Goal: Information Seeking & Learning: Learn about a topic

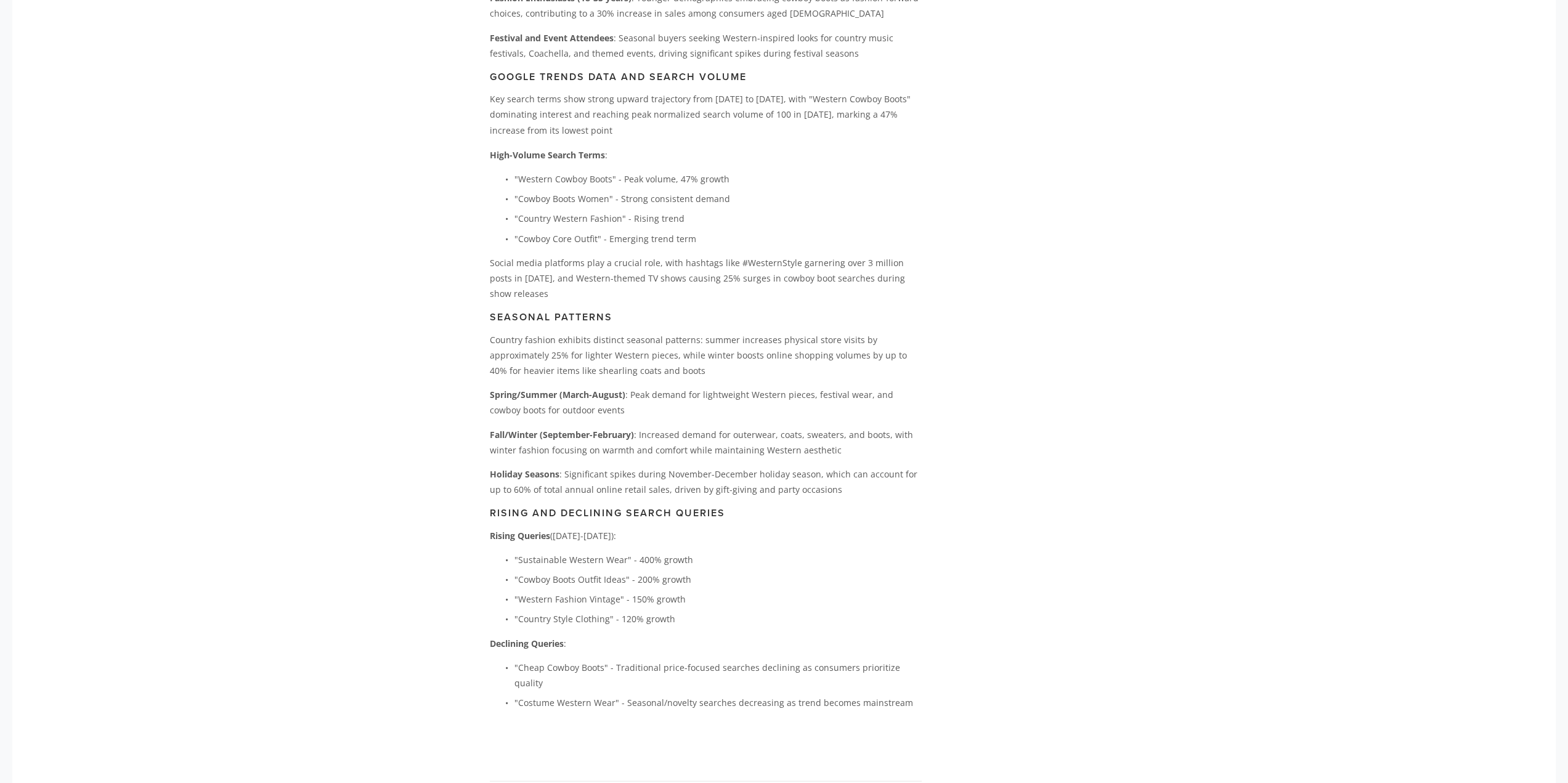
scroll to position [0, 61]
click at [964, 533] on main "[PERSON_NAME] [DATE] The [PERSON_NAME] Effect: How Country Fashion Became 2025'…" at bounding box center [784, 423] width 628 height 5123
drag, startPoint x: 513, startPoint y: 193, endPoint x: 711, endPoint y: 200, distance: 198.1
click at [711, 186] on p ""Western Cowboy Boots" - Peak volume, 47% growth" at bounding box center [718, 178] width 407 height 15
click at [676, 225] on p ""Country Western Fashion" - Rising trend" at bounding box center [718, 217] width 407 height 15
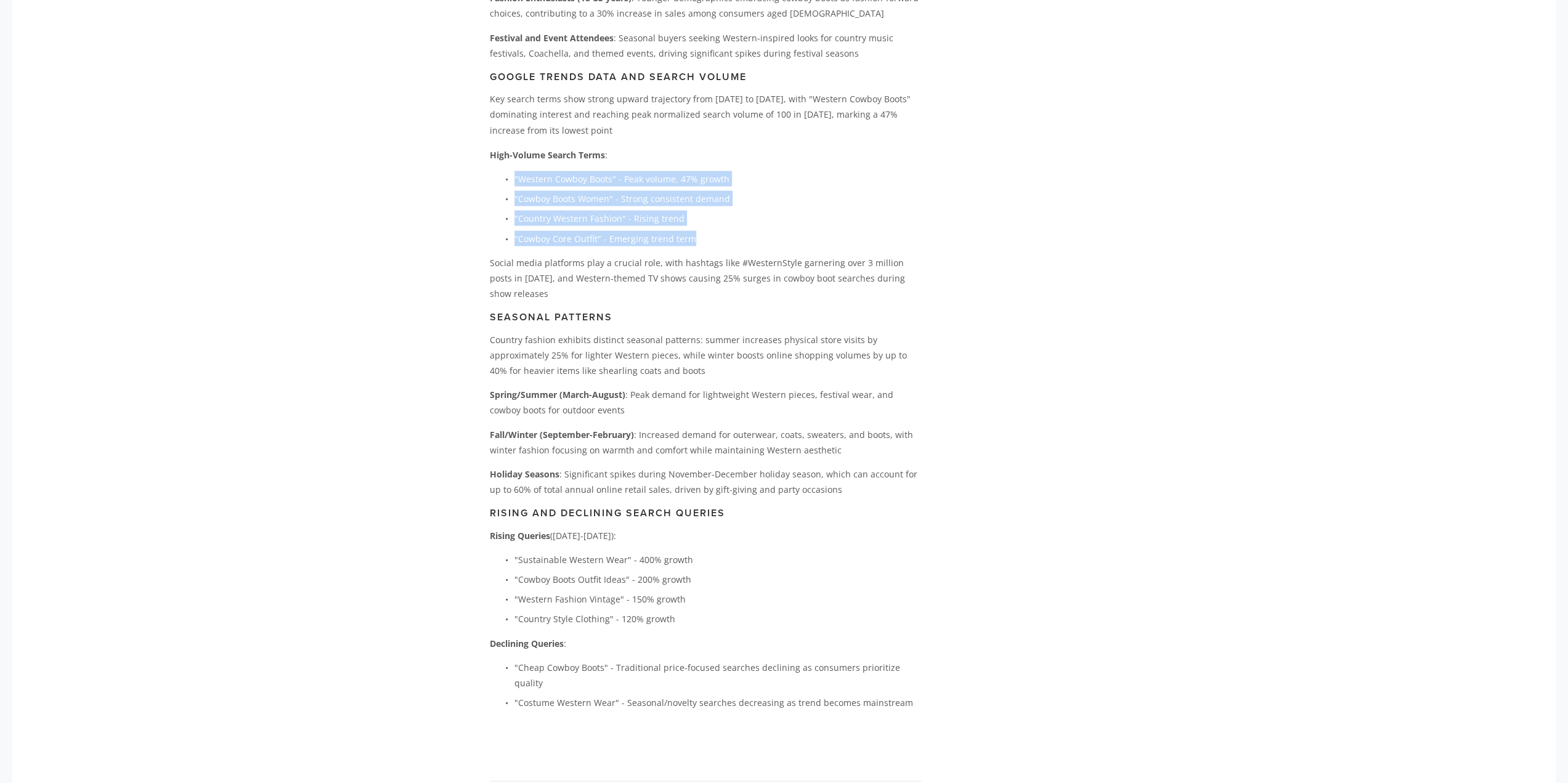
drag, startPoint x: 690, startPoint y: 255, endPoint x: 502, endPoint y: 196, distance: 197.0
click at [502, 196] on ul ""Western Cowboy Boots" - Peak volume, 47% growth "Cowboy Boots Women" - Strong …" at bounding box center [705, 208] width 432 height 75
copy ul ""Western Cowboy Boots" - Peak volume, 47% growth "Cowboy Boots Women" - Strong …"
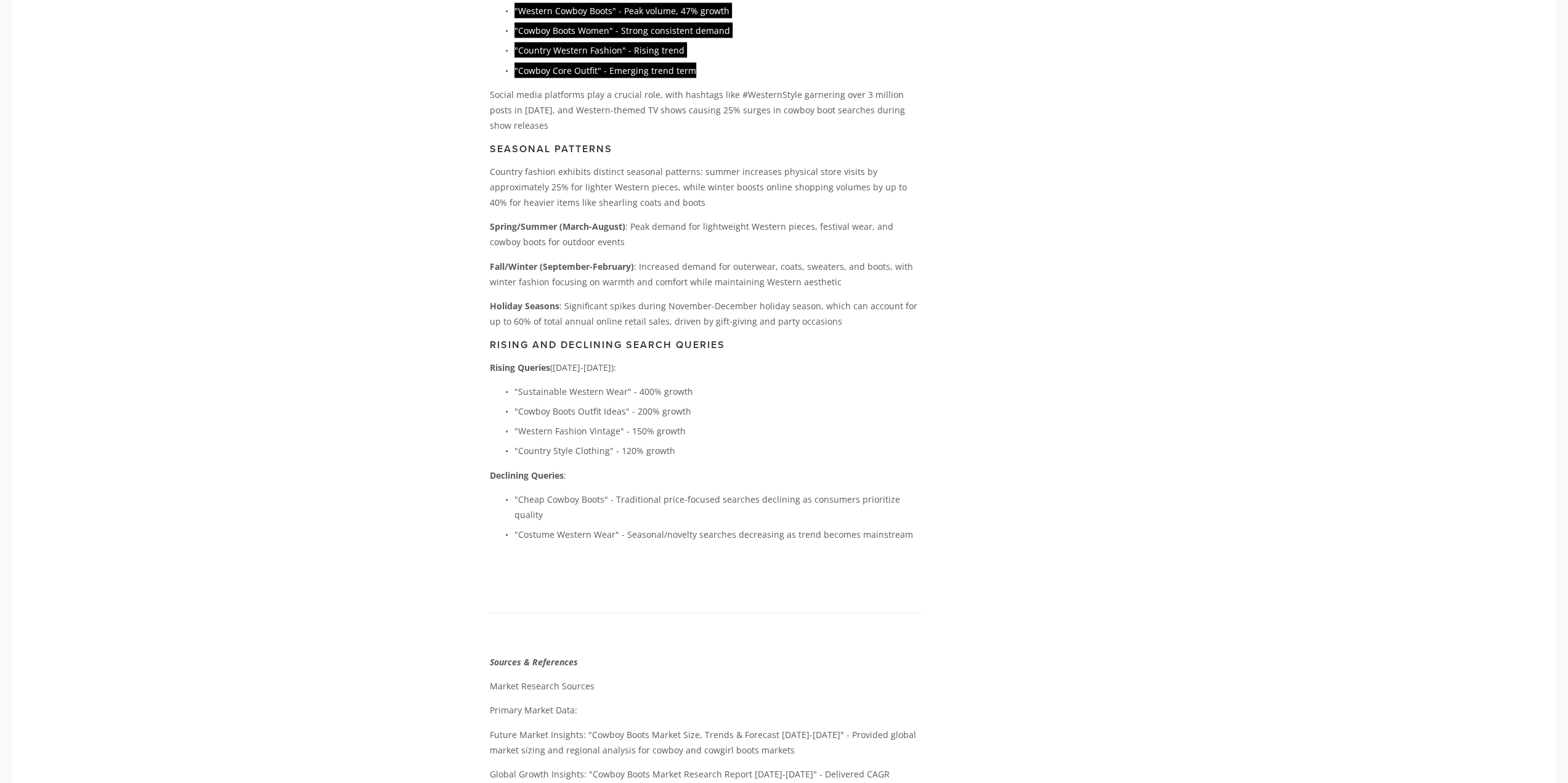
scroll to position [2391, 0]
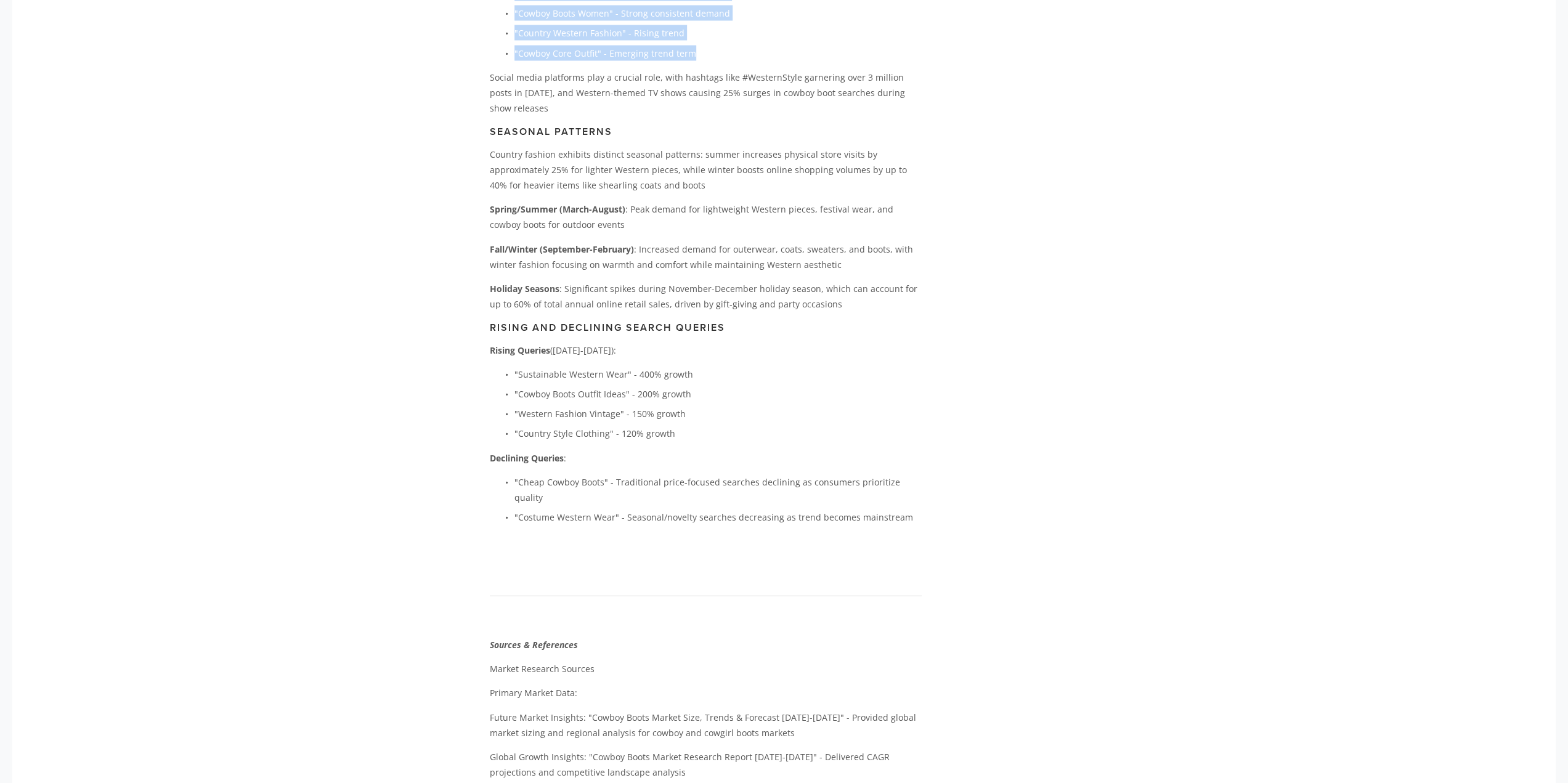
click at [777, 40] on p ""Country Western Fashion" - Rising trend" at bounding box center [718, 32] width 407 height 15
click at [1015, 59] on main "[PERSON_NAME] [DATE] The [PERSON_NAME] Effect: How Country Fashion Became 2025'…" at bounding box center [784, 238] width 628 height 5123
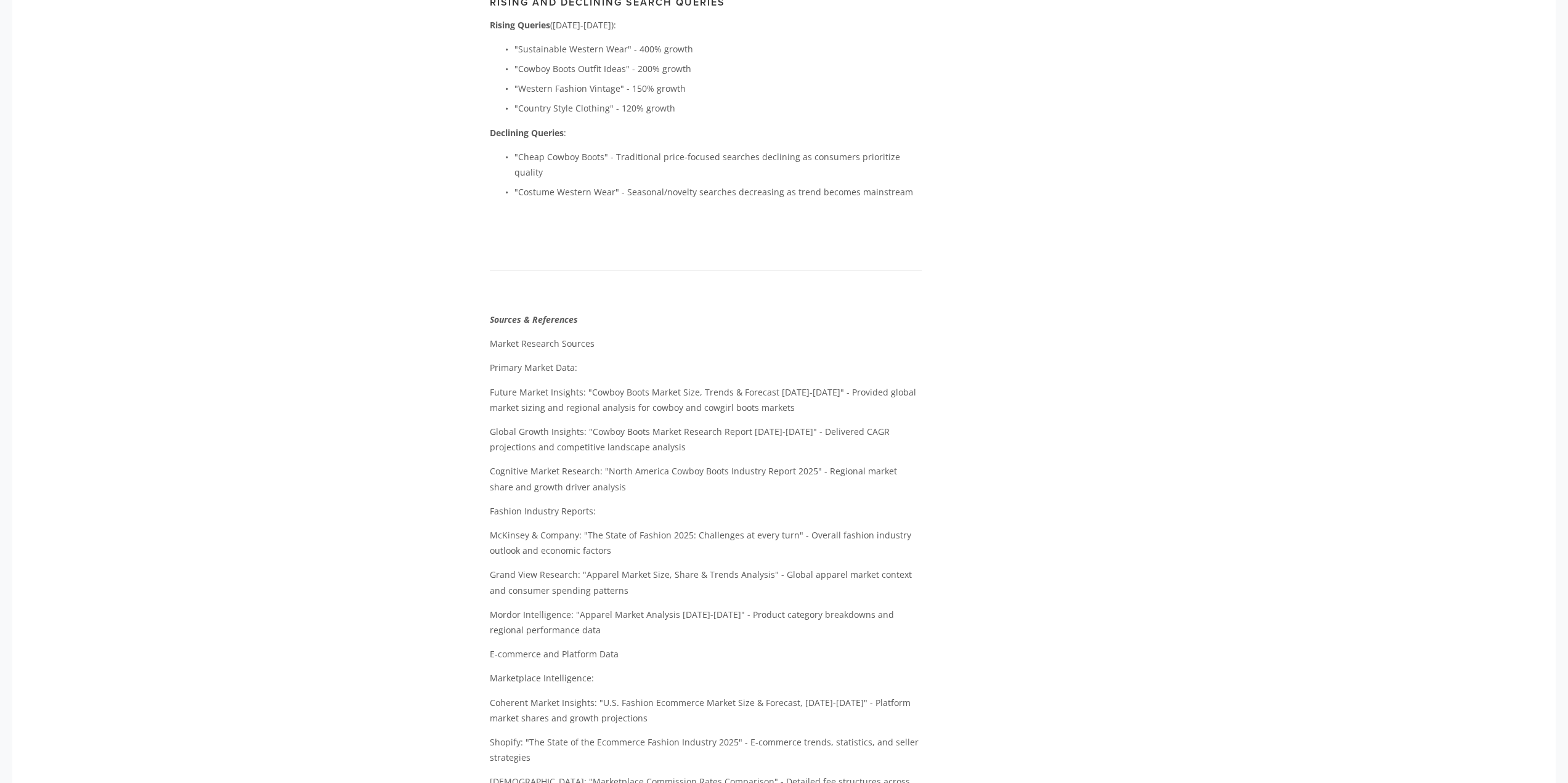
scroll to position [2699, 0]
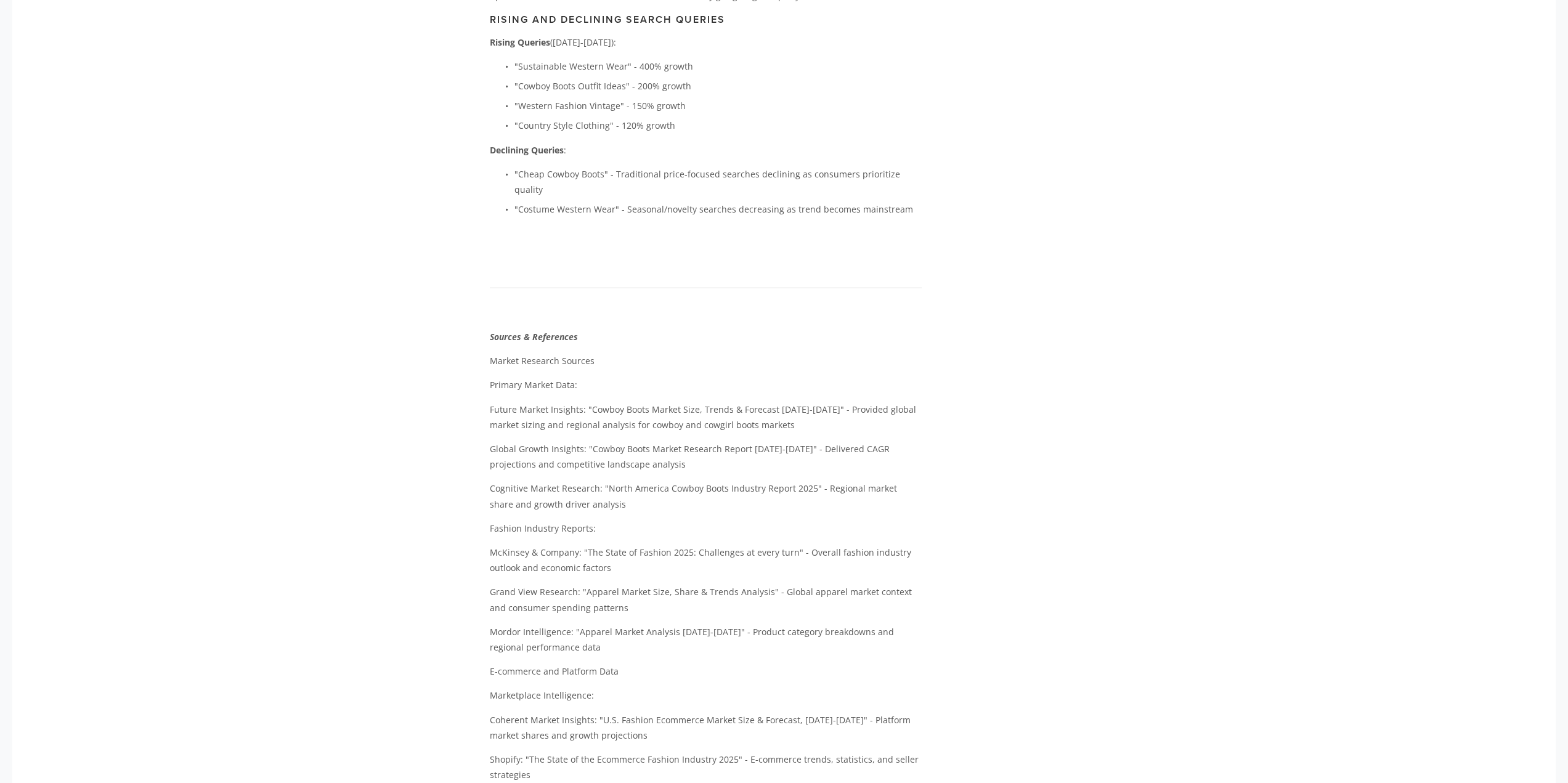
click at [641, 35] on p "Rising Queries ([DATE]-[DATE]):" at bounding box center [705, 42] width 432 height 15
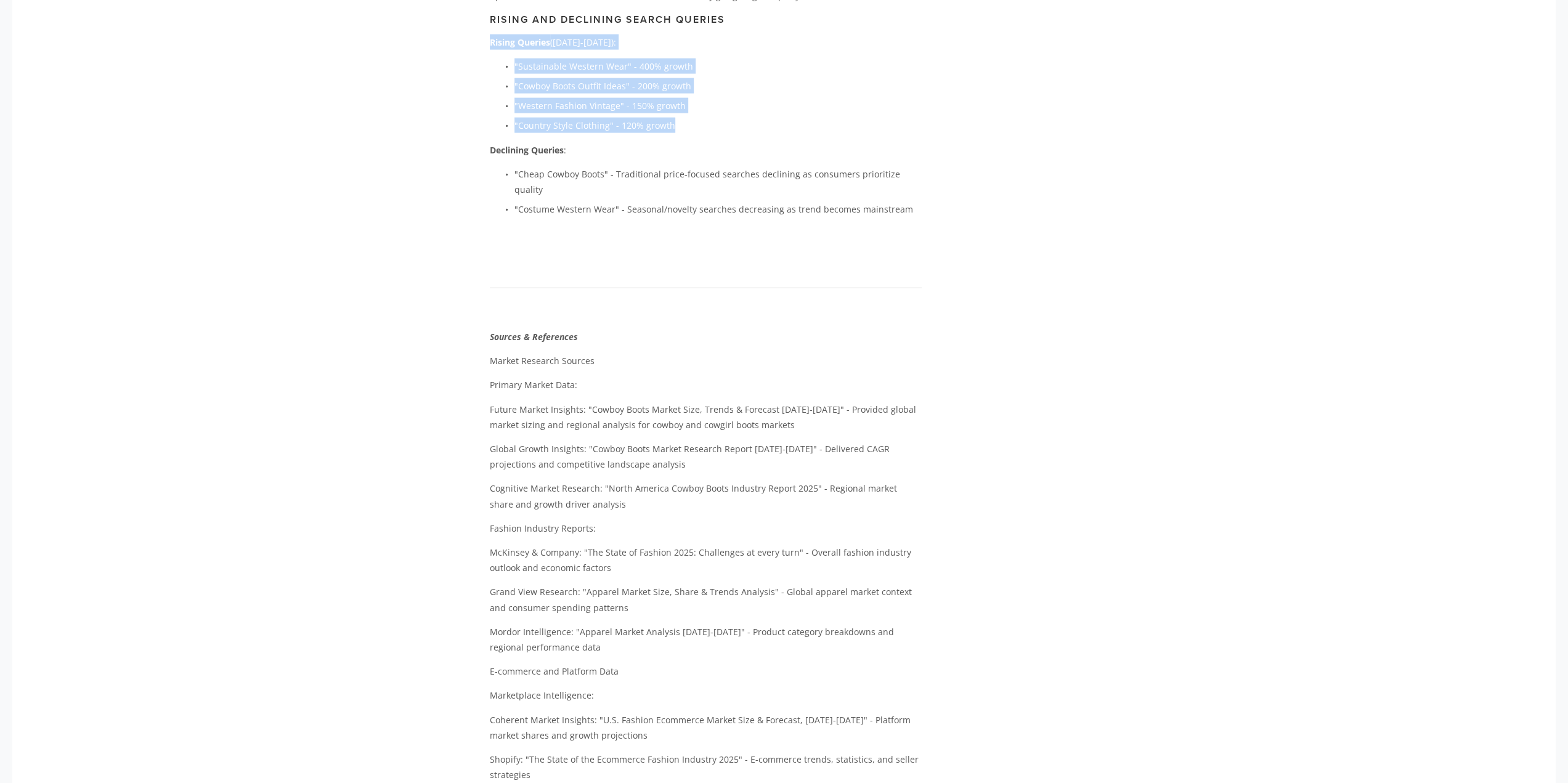
drag, startPoint x: 673, startPoint y: 128, endPoint x: 483, endPoint y: 44, distance: 207.7
copy div "Rising Queries ([DATE]-[DATE]): "Sustainable Western Wear" - 400% growth "Cowbo…"
click at [741, 102] on p ""Western Fashion Vintage" - 150% growth" at bounding box center [718, 105] width 407 height 15
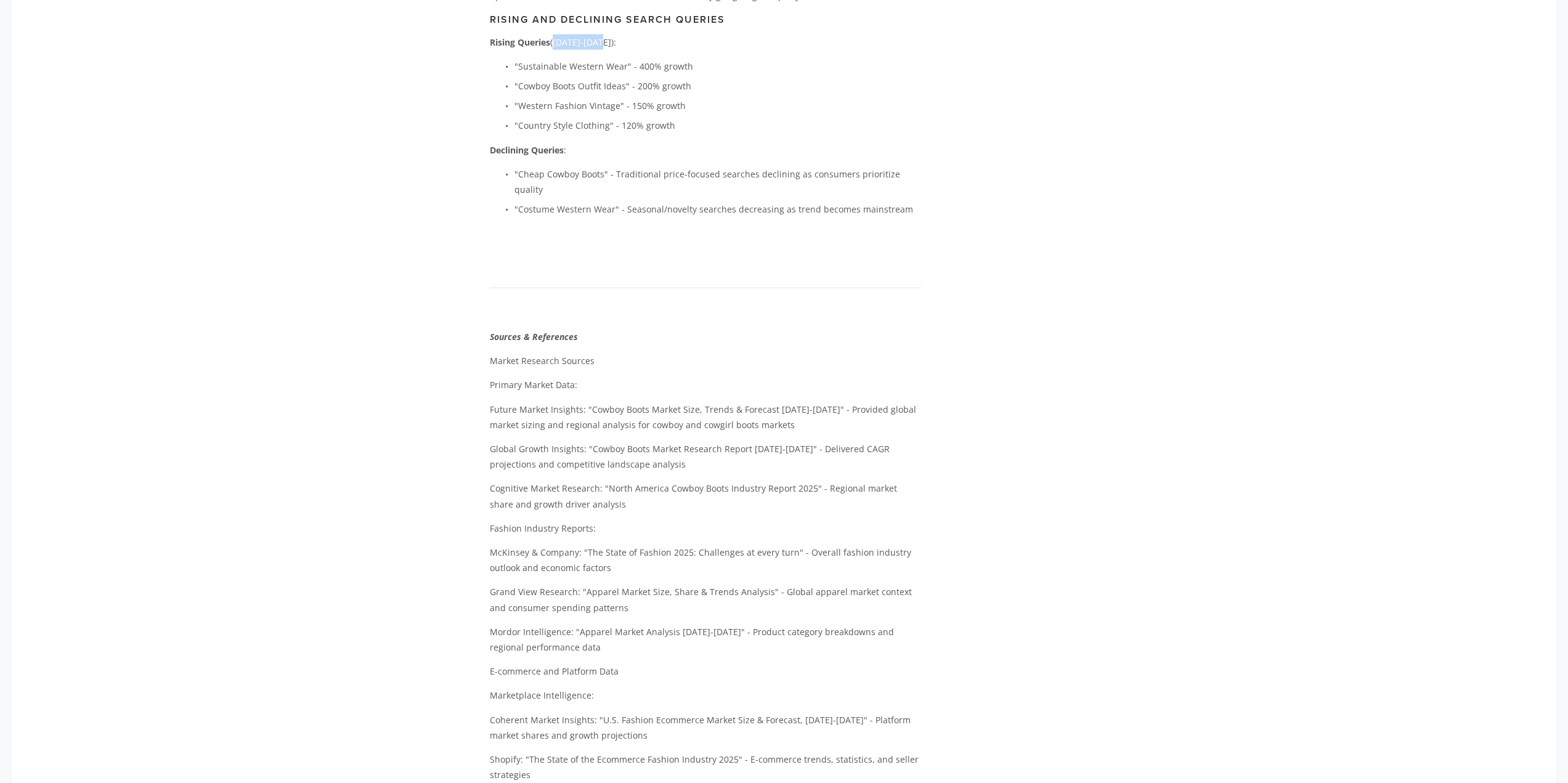
drag, startPoint x: 600, startPoint y: 41, endPoint x: 553, endPoint y: 38, distance: 47.1
click at [553, 38] on p "Rising Queries ([DATE]-[DATE]):" at bounding box center [705, 42] width 432 height 15
copy p "([DATE]-[DATE])"
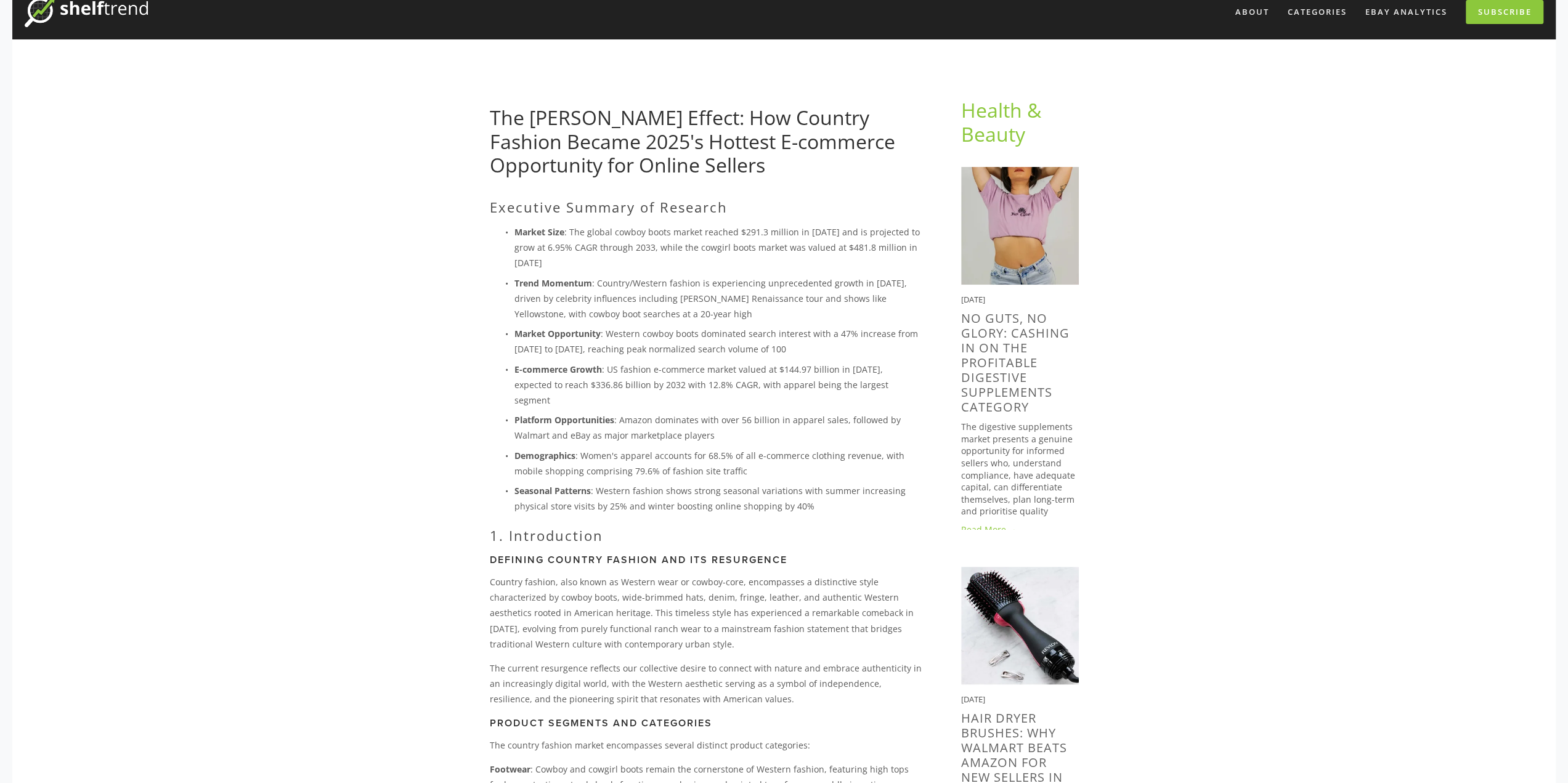
scroll to position [0, 0]
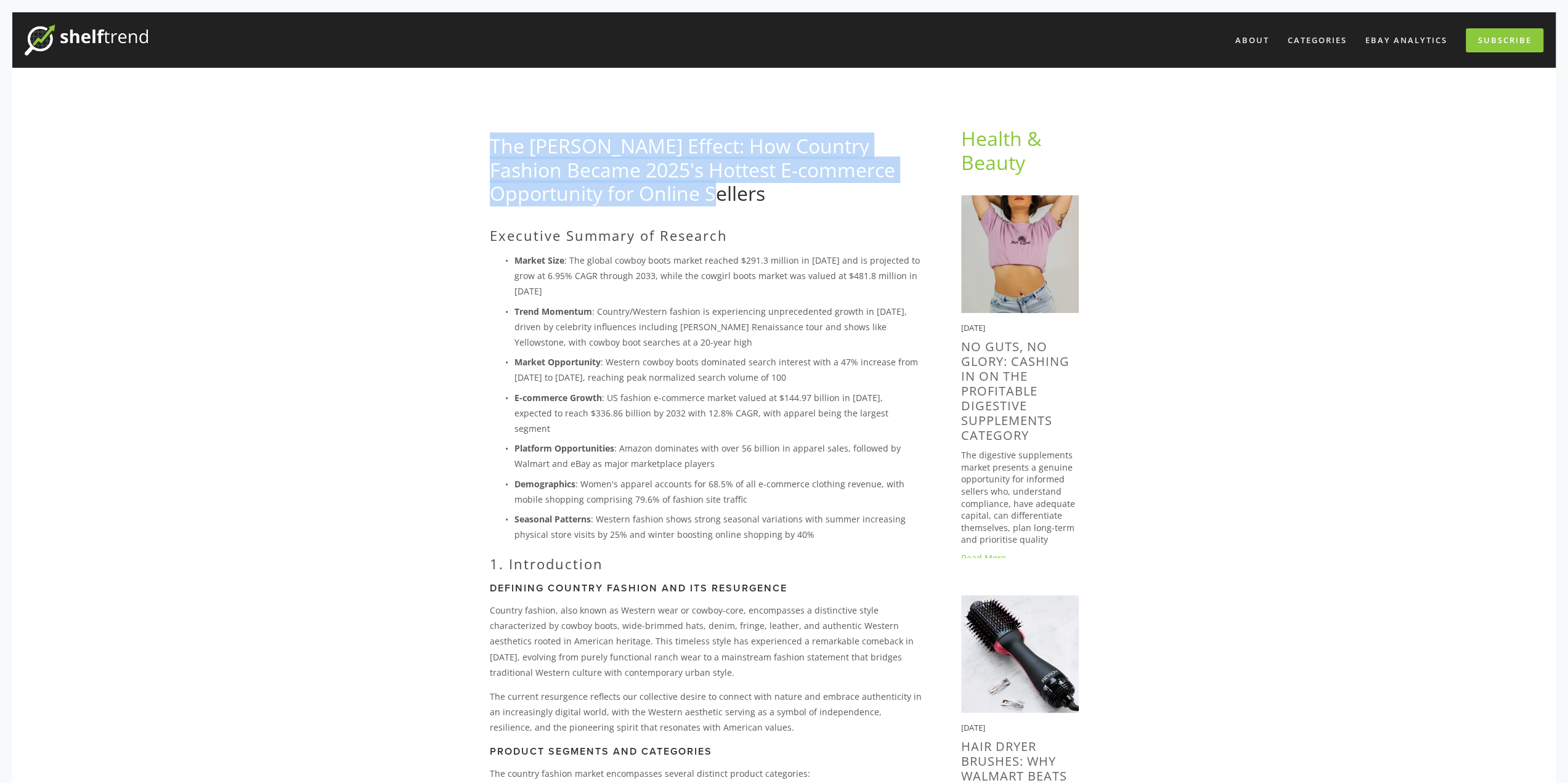
drag, startPoint x: 765, startPoint y: 197, endPoint x: 492, endPoint y: 154, distance: 276.4
click at [492, 154] on h1 "The [PERSON_NAME] Effect: How Country Fashion Became 2025's Hottest E-commerce …" at bounding box center [705, 170] width 432 height 71
copy link "The [PERSON_NAME] Effect: How Country Fashion Became 2025's Hottest E-commerce …"
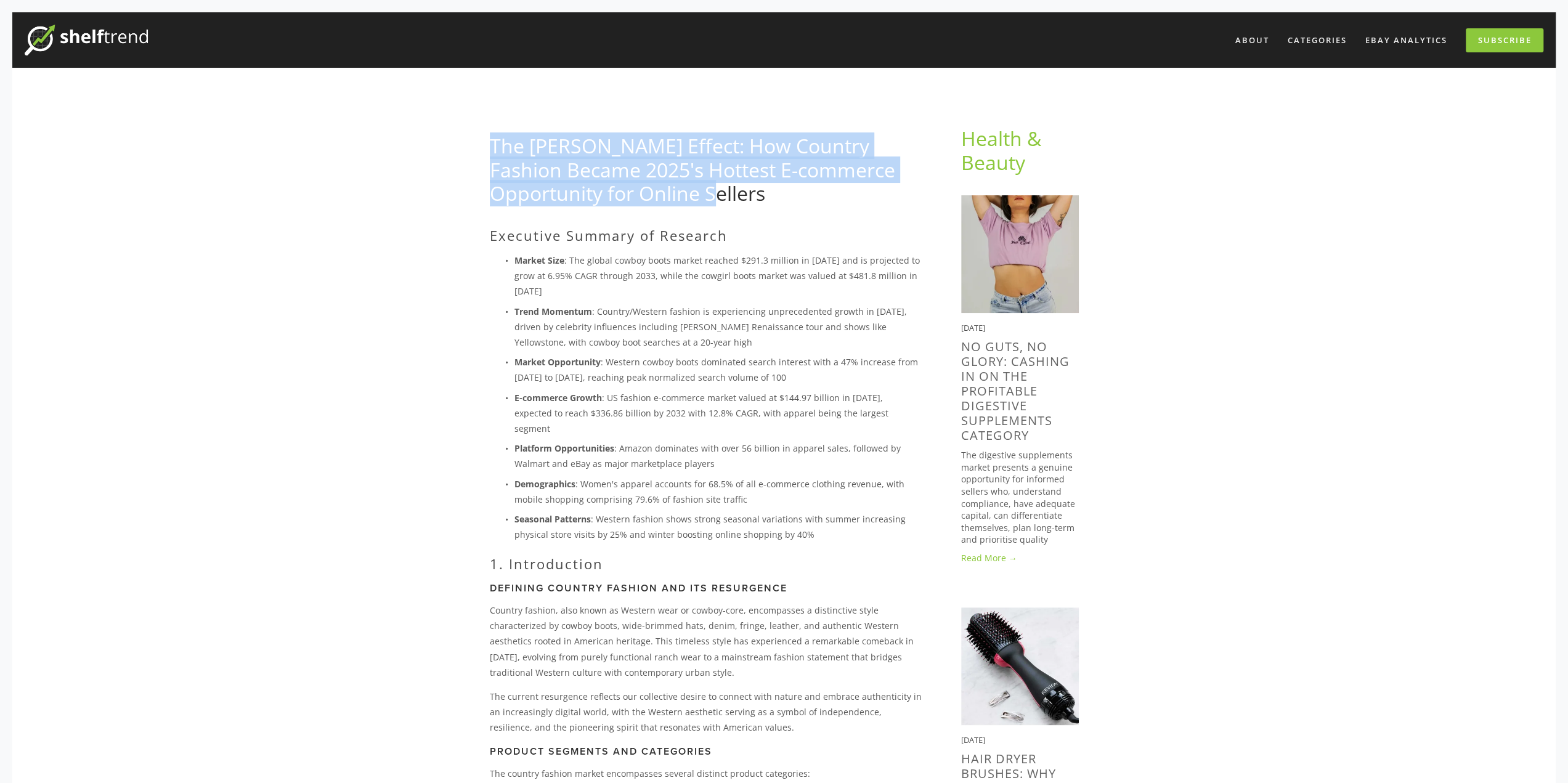
drag, startPoint x: 746, startPoint y: 190, endPoint x: 479, endPoint y: 137, distance: 272.2
copy link "The [PERSON_NAME] Effect: How Country Fashion Became 2025's Hottest E-commerce …"
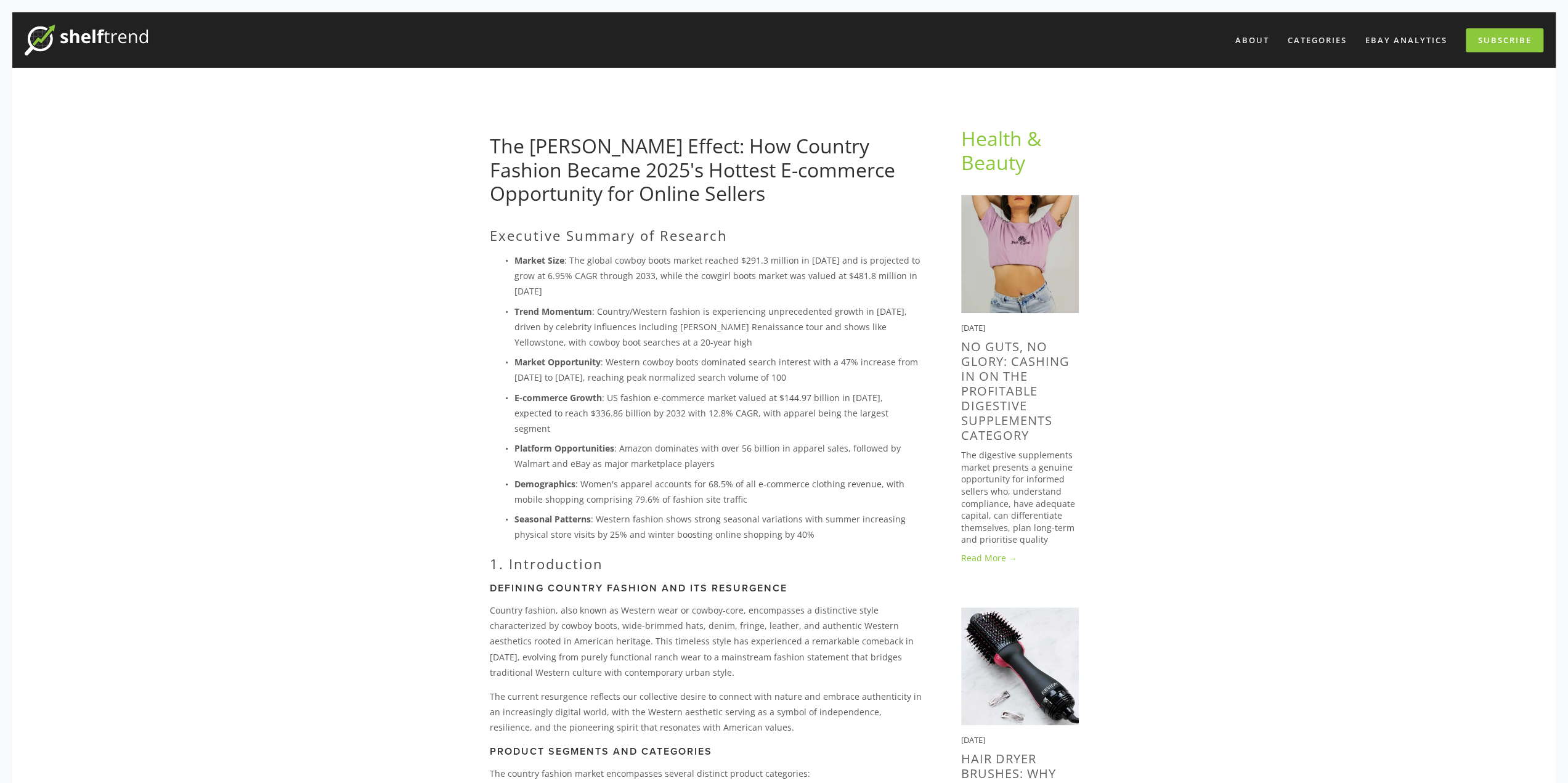
click at [562, 336] on p "Trend Momentum : Country/Western fashion is experiencing unprecedented growth i…" at bounding box center [718, 327] width 407 height 47
